Goal: Information Seeking & Learning: Understand process/instructions

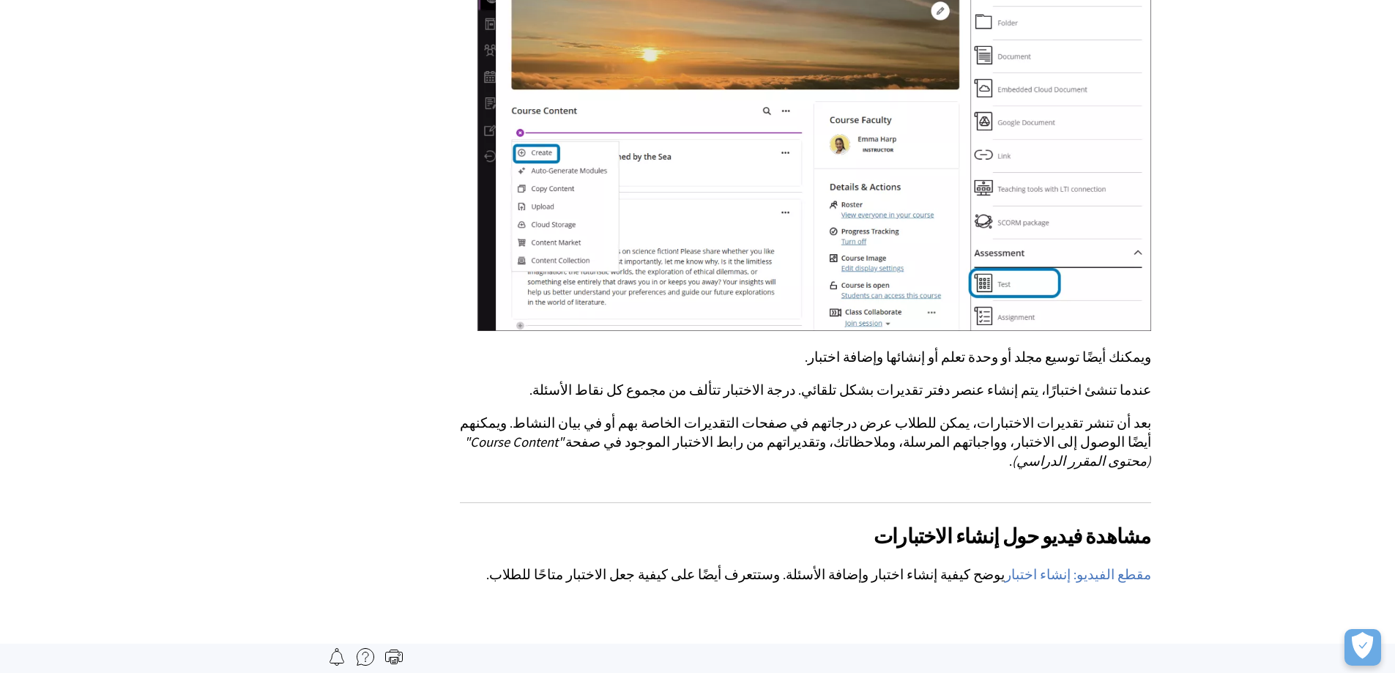
scroll to position [0, 1]
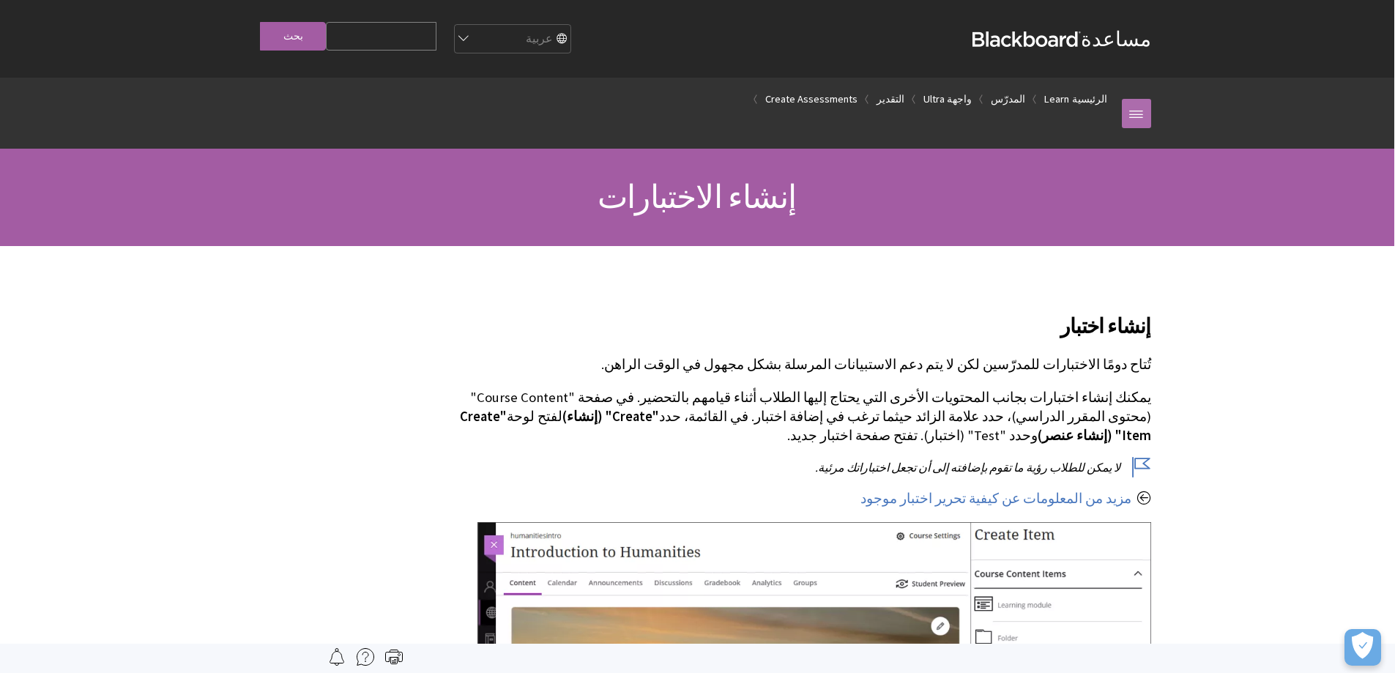
click at [1132, 106] on link at bounding box center [1136, 113] width 29 height 29
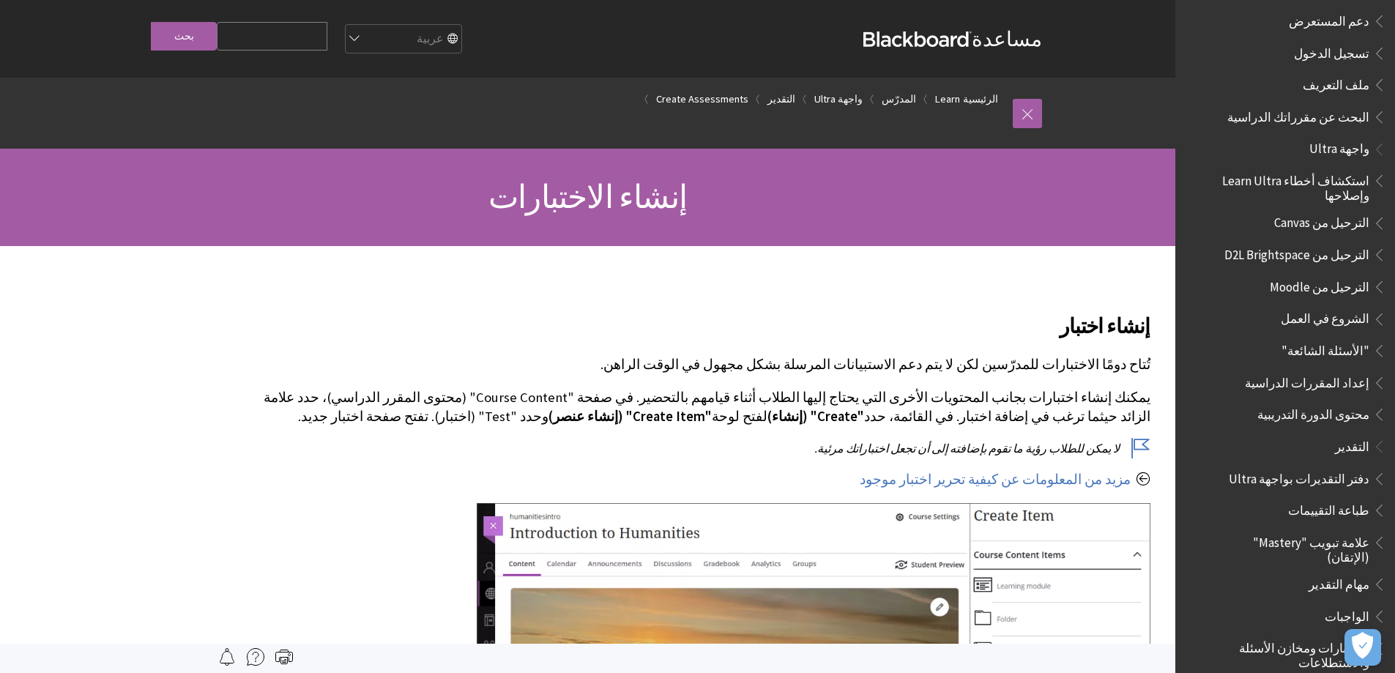
scroll to position [1392, 0]
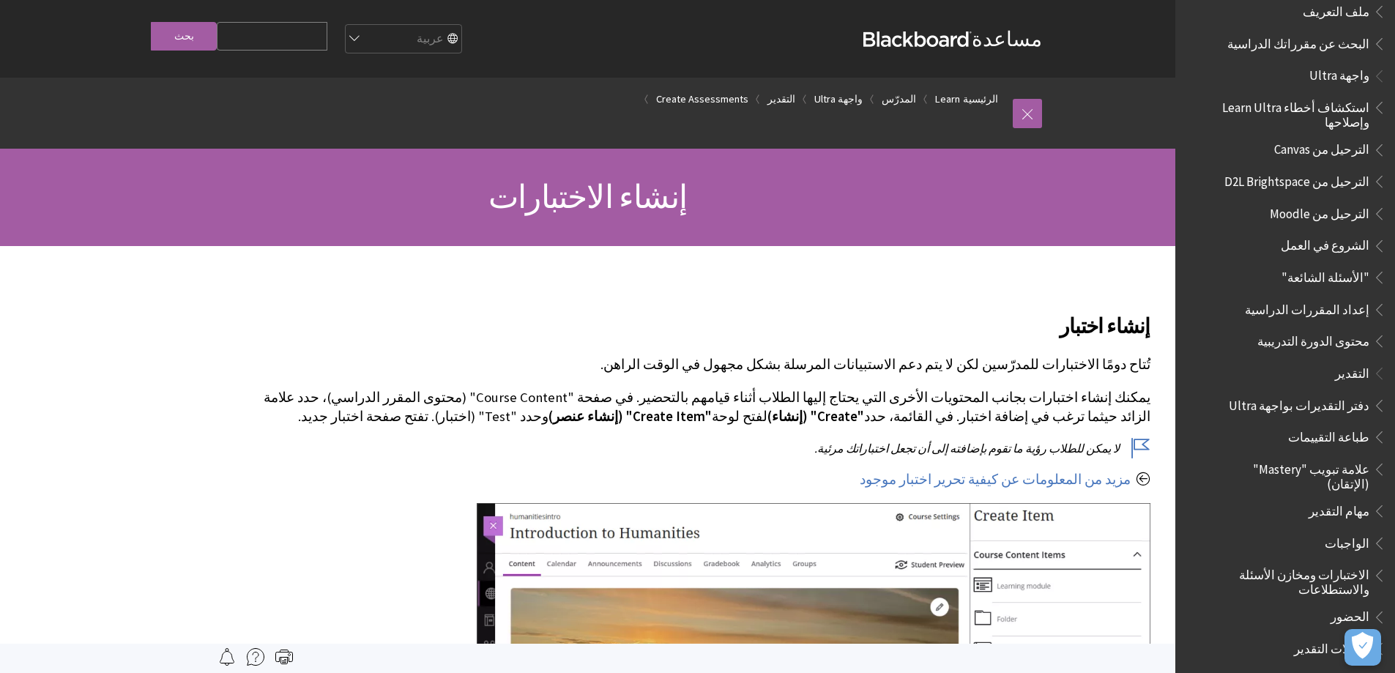
click at [1359, 531] on span "الواجبات" at bounding box center [1347, 541] width 45 height 20
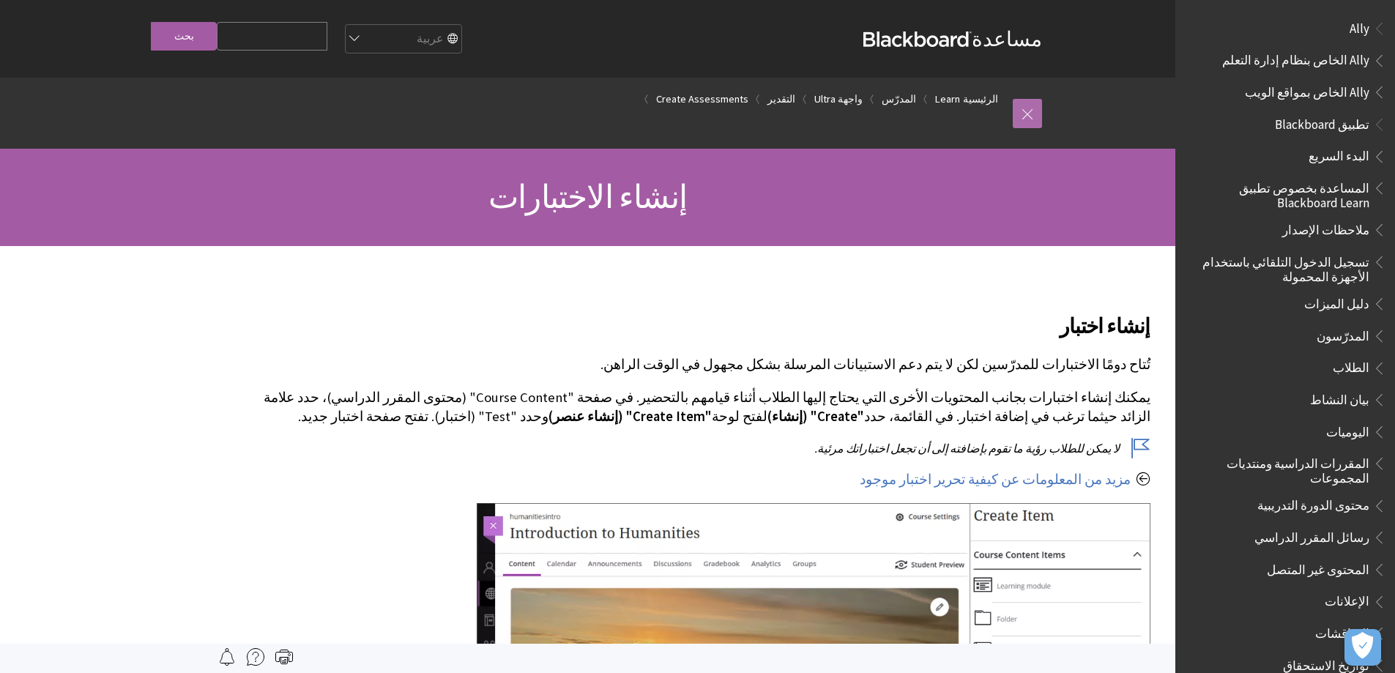
click at [1025, 107] on link at bounding box center [1027, 113] width 29 height 29
